Goal: Information Seeking & Learning: Learn about a topic

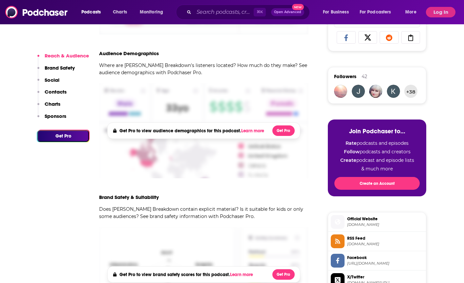
scroll to position [270, 0]
click at [225, 13] on input "Search podcasts, credits, & more..." at bounding box center [224, 12] width 60 height 10
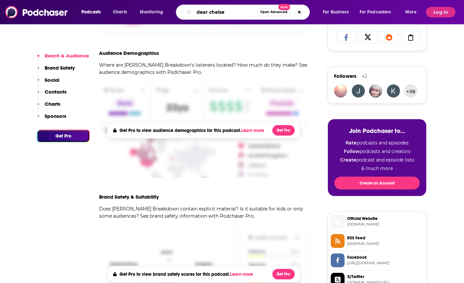
type input "dear [PERSON_NAME]"
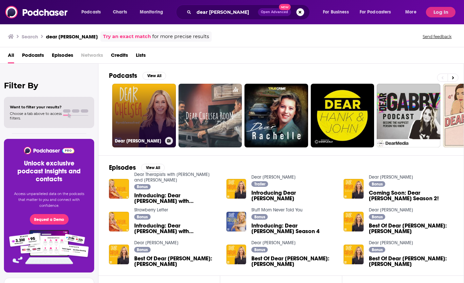
click at [150, 104] on link "Dear [PERSON_NAME]" at bounding box center [144, 116] width 64 height 64
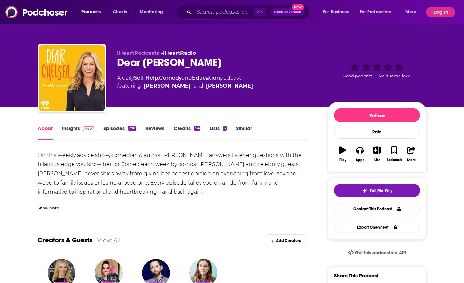
click at [78, 129] on link "Insights" at bounding box center [78, 132] width 32 height 15
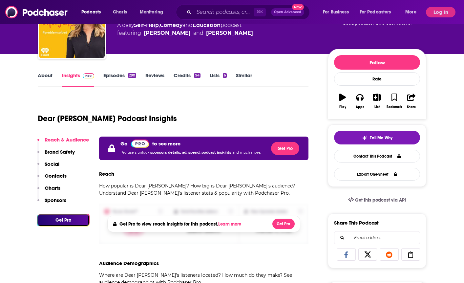
scroll to position [57, 0]
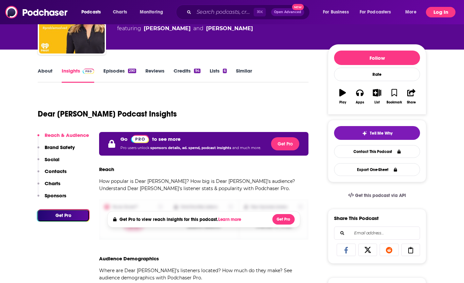
click at [436, 10] on button "Log In" at bounding box center [441, 12] width 30 height 10
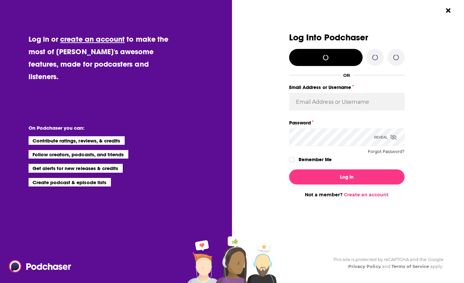
scroll to position [0, 0]
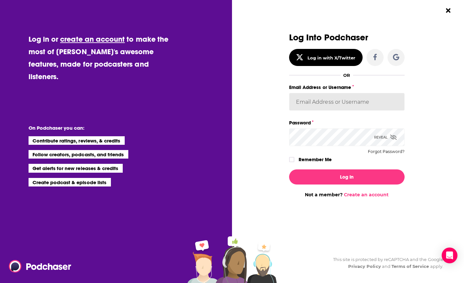
click at [304, 99] on input "Email Address or Username" at bounding box center [346, 102] width 115 height 18
type input "[EMAIL_ADDRESS][DOMAIN_NAME]"
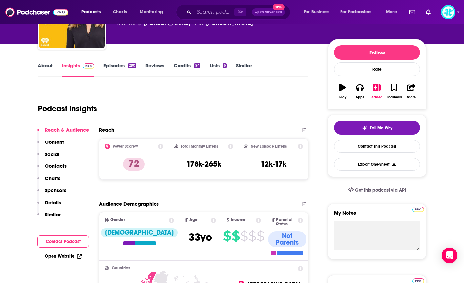
scroll to position [61, 0]
